Goal: Check status: Check status

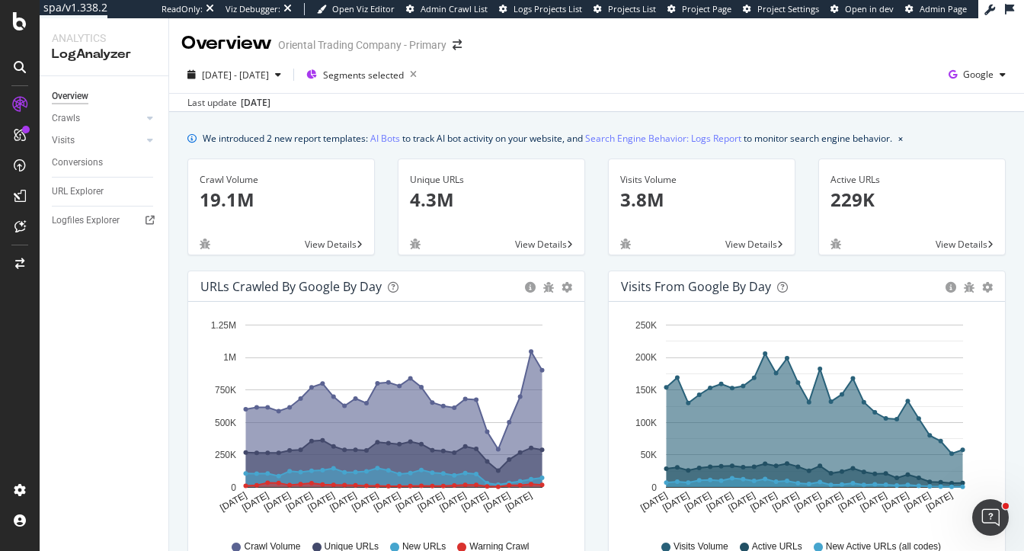
scroll to position [144, 0]
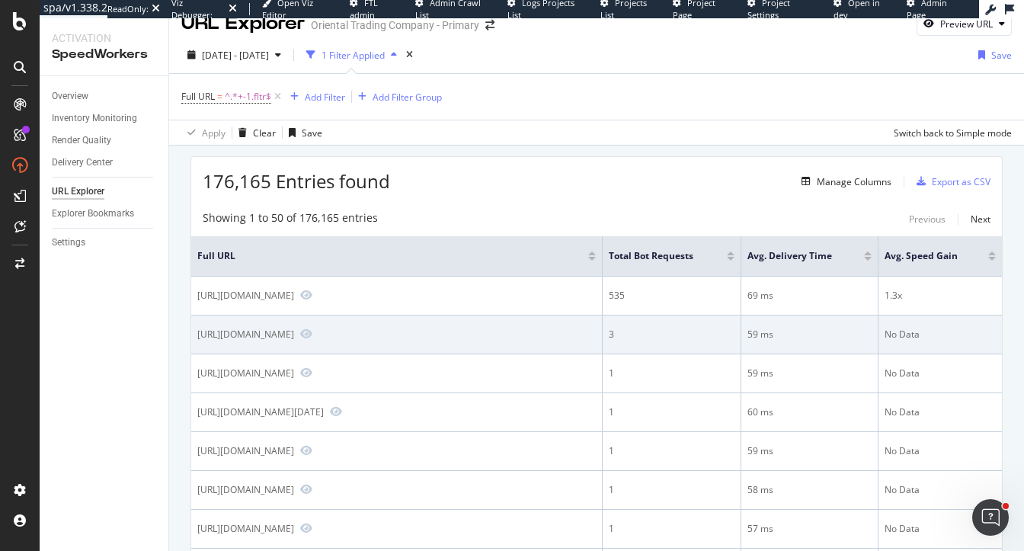
scroll to position [24, 0]
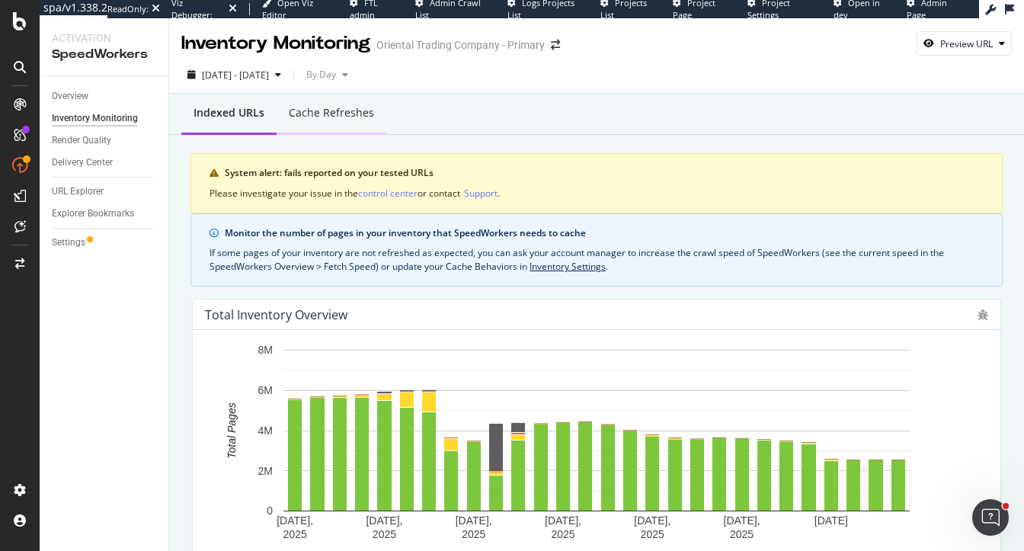
click at [337, 109] on div "Cache refreshes" at bounding box center [331, 112] width 85 height 15
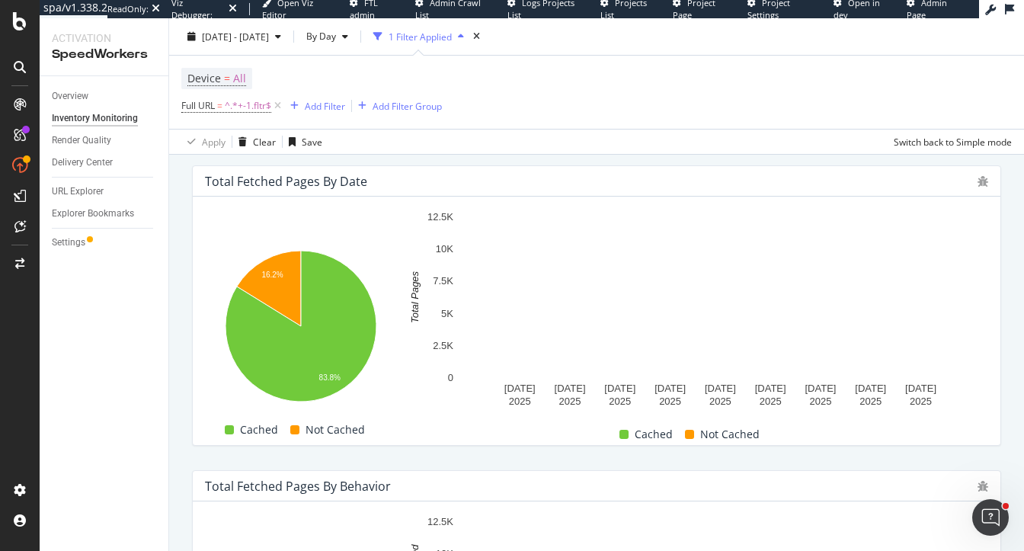
scroll to position [347, 0]
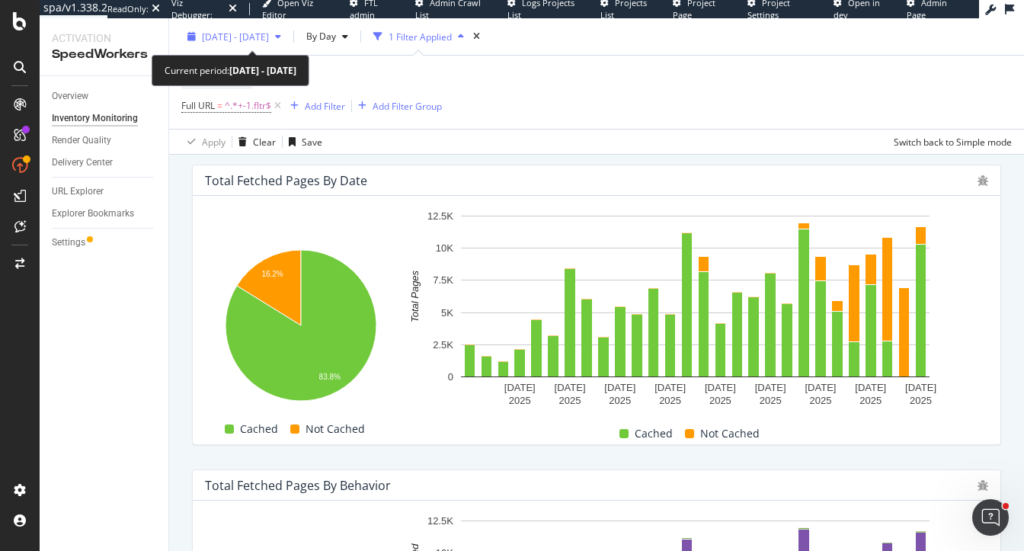
click at [241, 40] on span "[DATE] - [DATE]" at bounding box center [235, 36] width 67 height 13
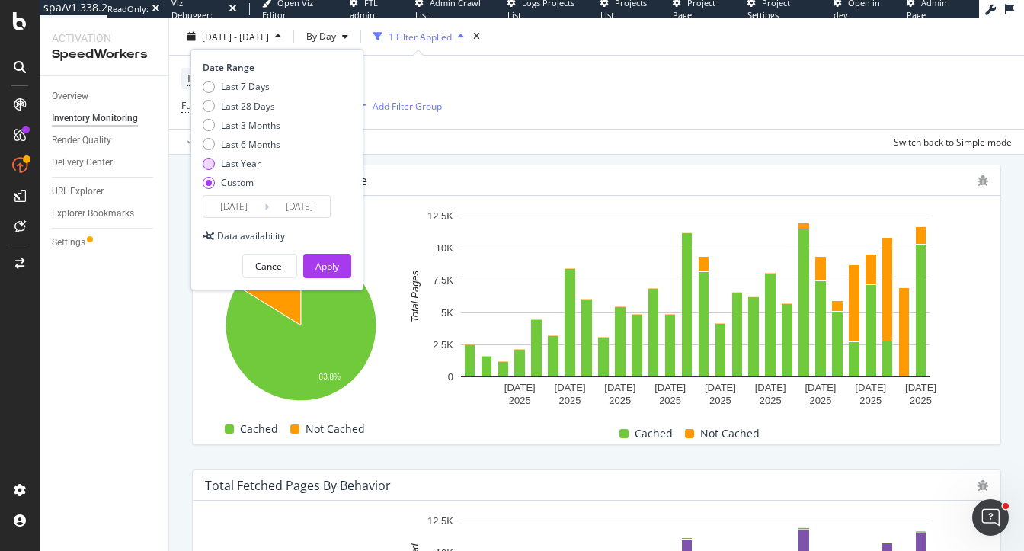
click at [244, 165] on div "Last Year" at bounding box center [241, 163] width 40 height 13
type input "[DATE]"
click at [329, 260] on div "Apply" at bounding box center [327, 266] width 24 height 13
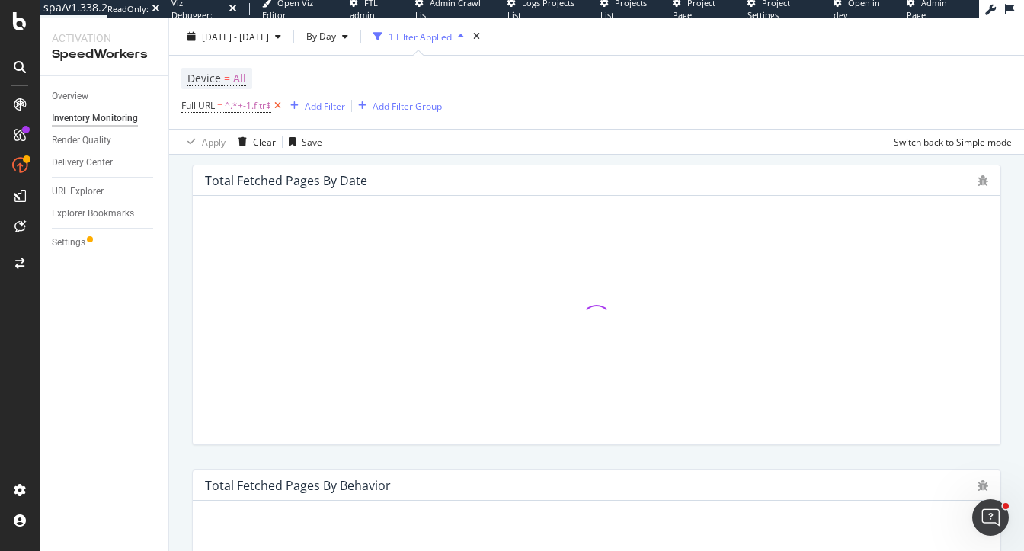
click at [280, 104] on icon at bounding box center [277, 105] width 13 height 15
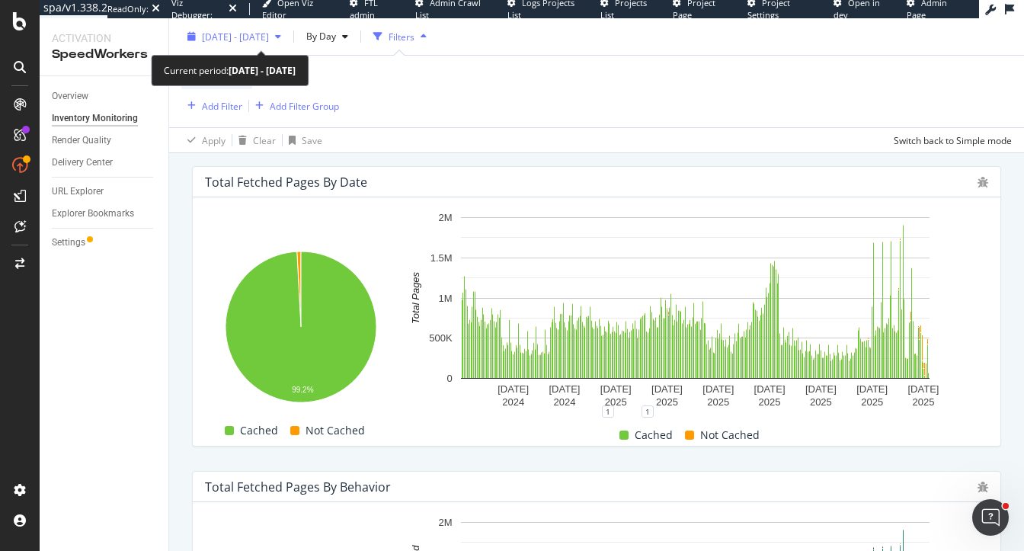
click at [251, 36] on span "[DATE] - [DATE]" at bounding box center [235, 36] width 67 height 13
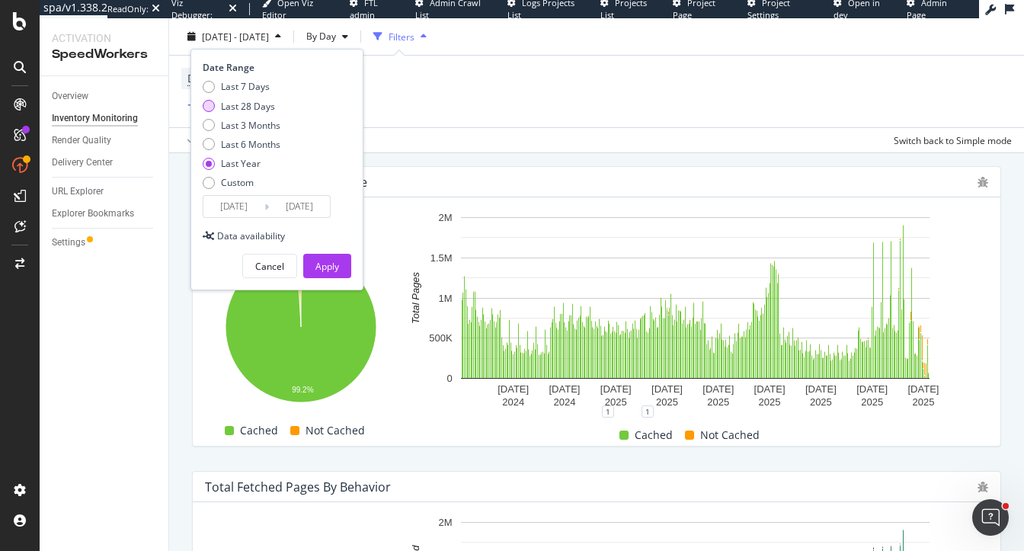
click at [253, 111] on div "Last 28 Days" at bounding box center [248, 105] width 54 height 13
type input "[DATE]"
click at [321, 267] on div "Apply" at bounding box center [327, 266] width 24 height 13
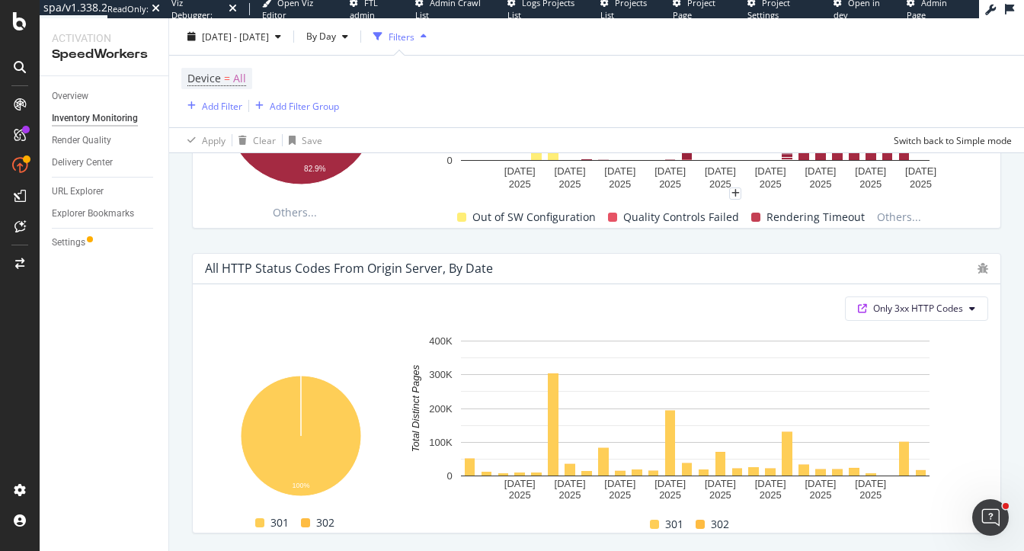
scroll to position [1253, 0]
